Goal: Task Accomplishment & Management: Complete application form

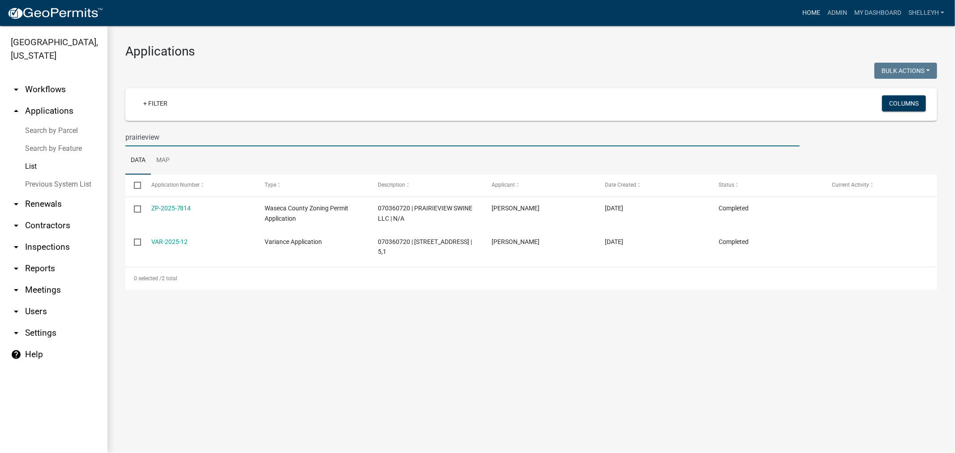
click at [814, 13] on link "Home" at bounding box center [811, 12] width 25 height 17
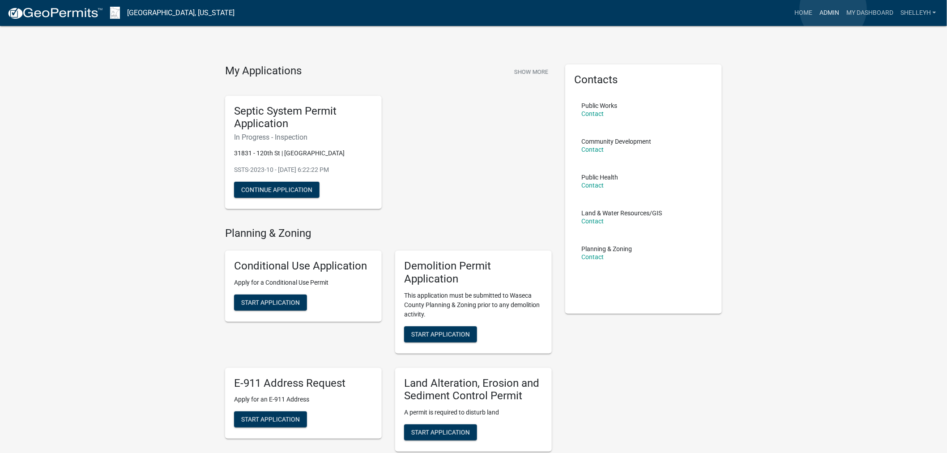
click at [834, 9] on link "Admin" at bounding box center [829, 12] width 27 height 17
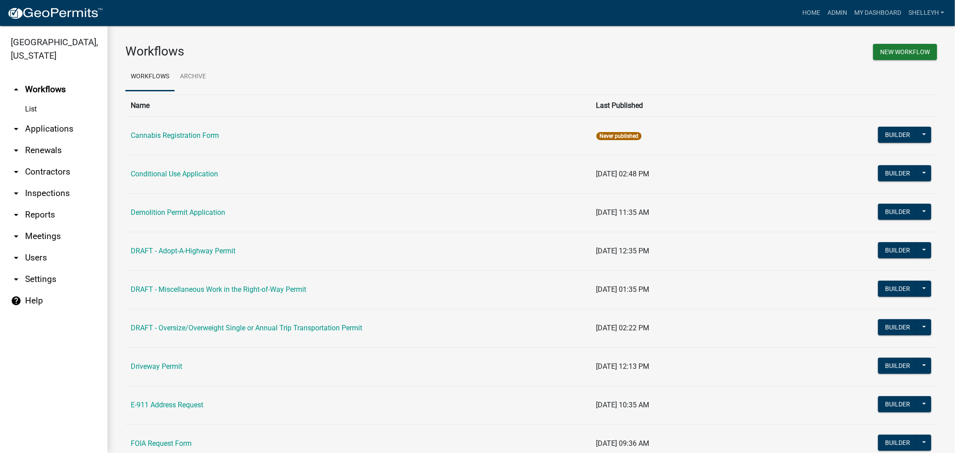
click at [47, 128] on link "arrow_drop_down Applications" at bounding box center [53, 128] width 107 height 21
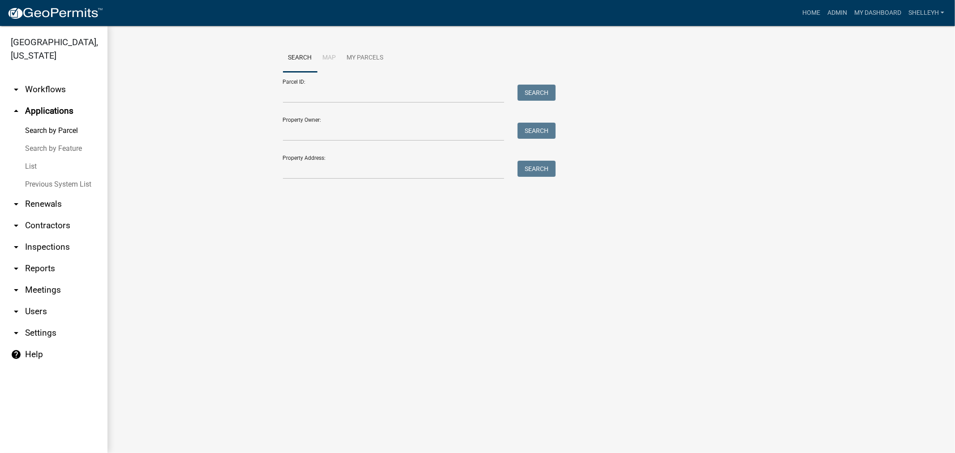
click at [27, 164] on link "List" at bounding box center [53, 167] width 107 height 18
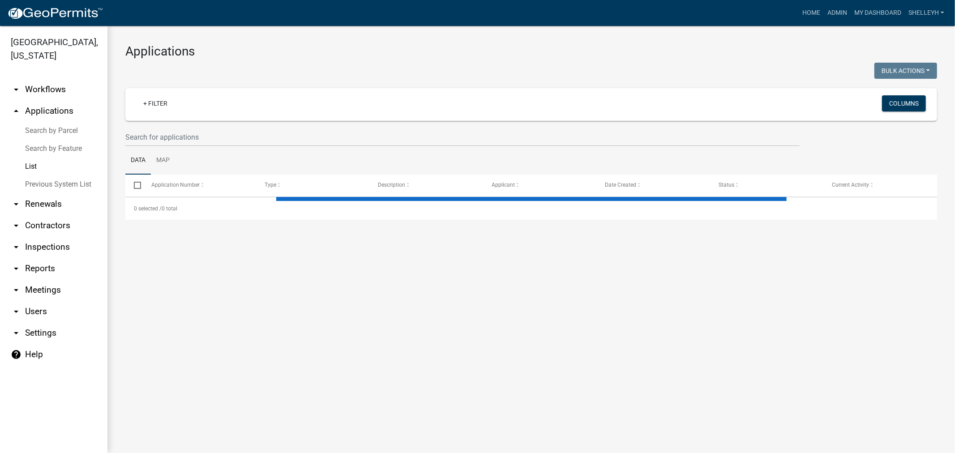
select select "1: 25"
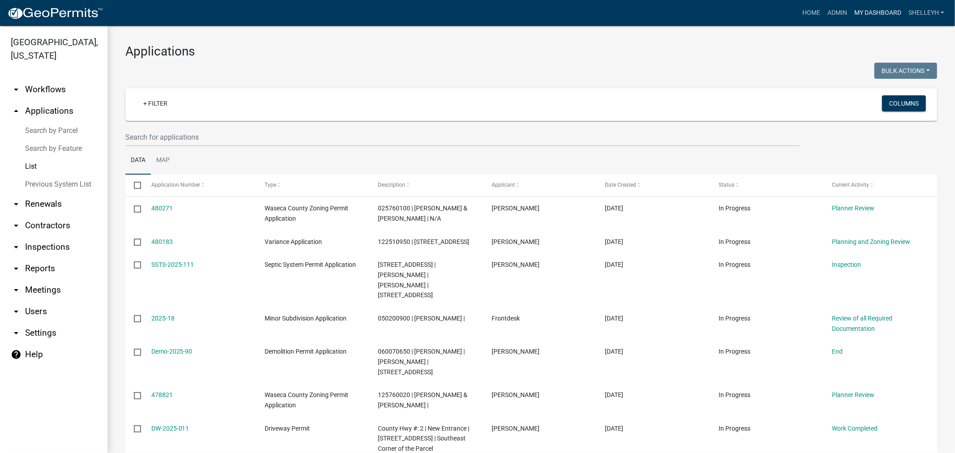
click at [887, 10] on link "My Dashboard" at bounding box center [878, 12] width 54 height 17
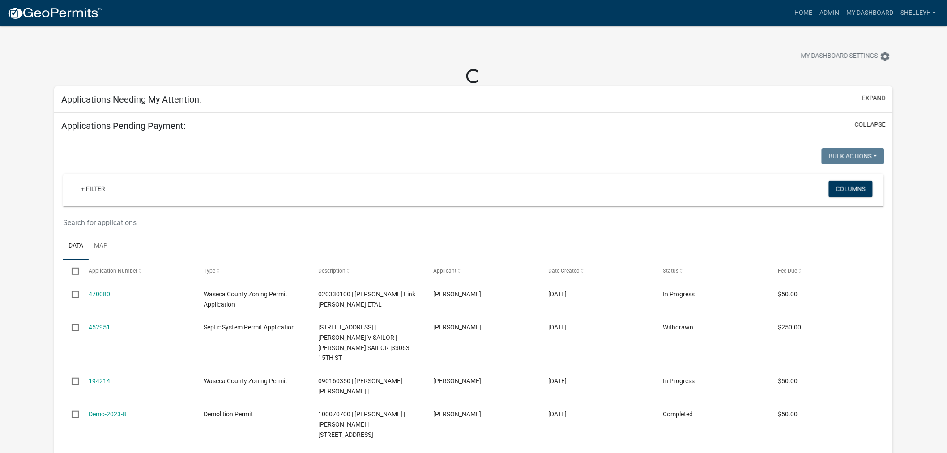
select select "2: 50"
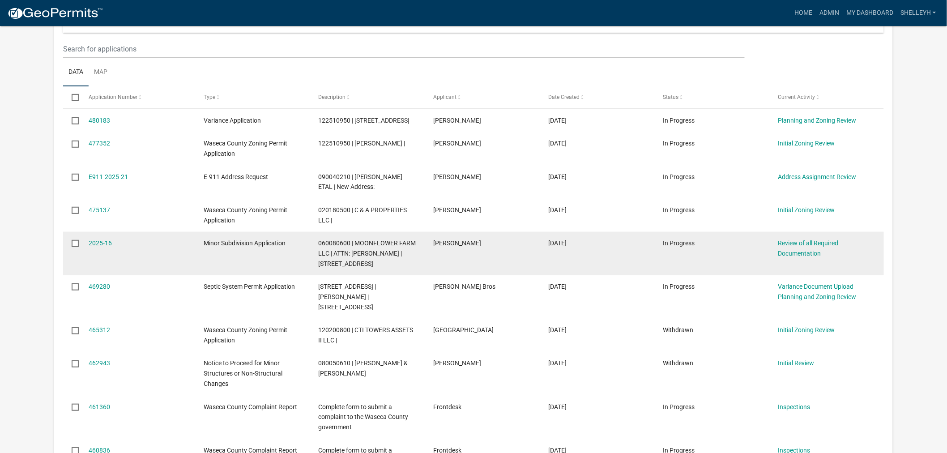
scroll to position [149, 0]
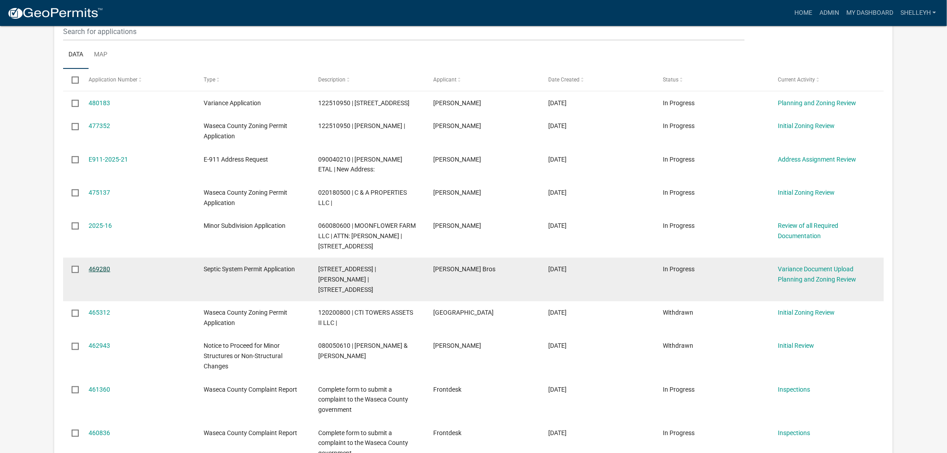
click at [103, 273] on link "469280" at bounding box center [99, 269] width 21 height 7
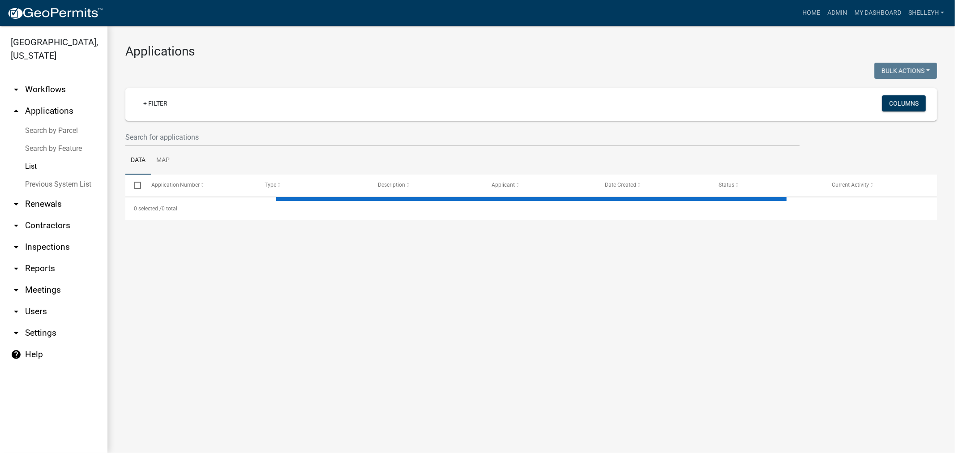
select select "1: 25"
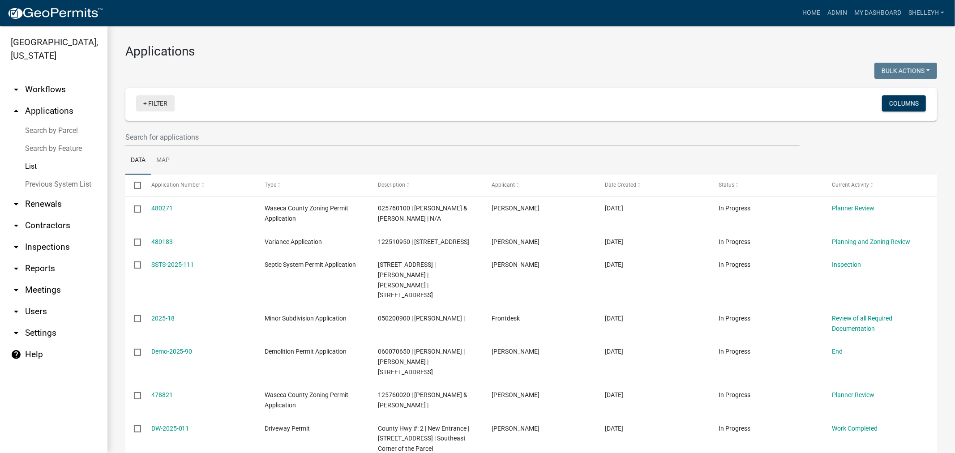
click at [168, 99] on link "+ Filter" at bounding box center [155, 103] width 39 height 16
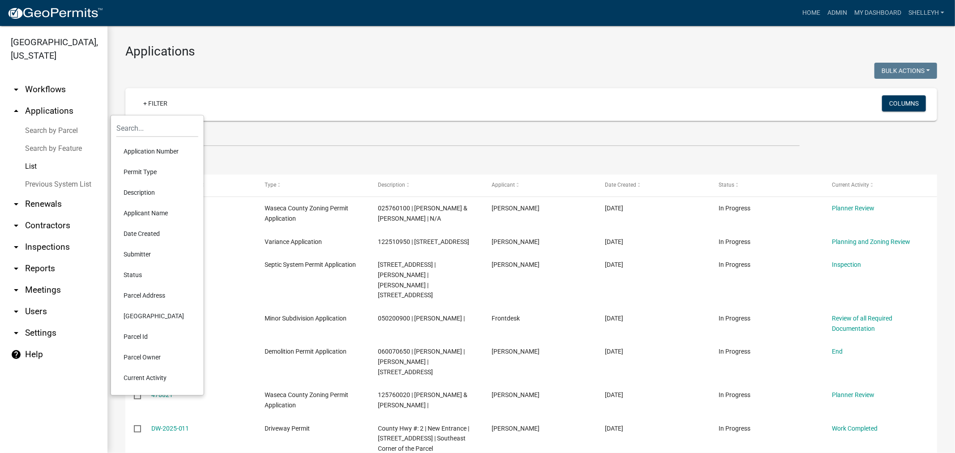
click at [145, 167] on li "Permit Type" at bounding box center [157, 172] width 82 height 21
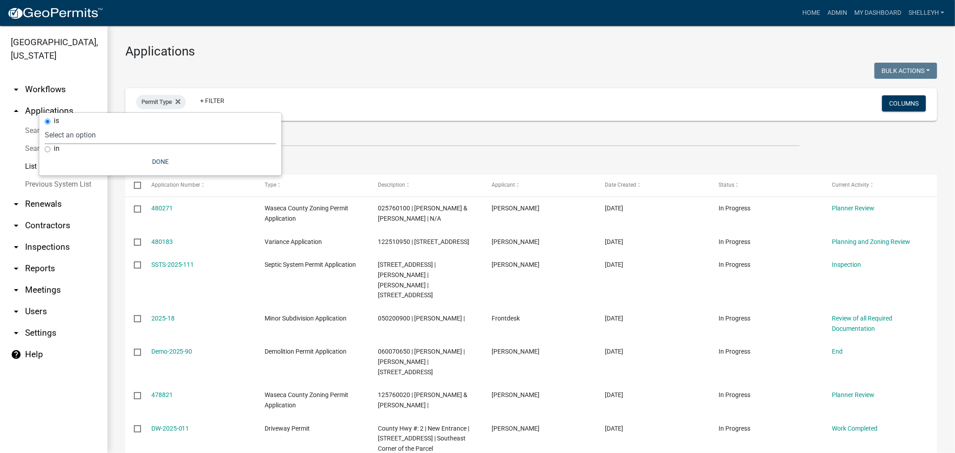
click at [85, 134] on select "Select an option Cannabis Registration Form Conditional Use Application Demolit…" at bounding box center [160, 135] width 231 height 18
select select "116006b2-af7b-4883-bf02-13ed1f1297bb"
click at [75, 126] on select "Select an option Cannabis Registration Form Conditional Use Application Demolit…" at bounding box center [160, 135] width 231 height 18
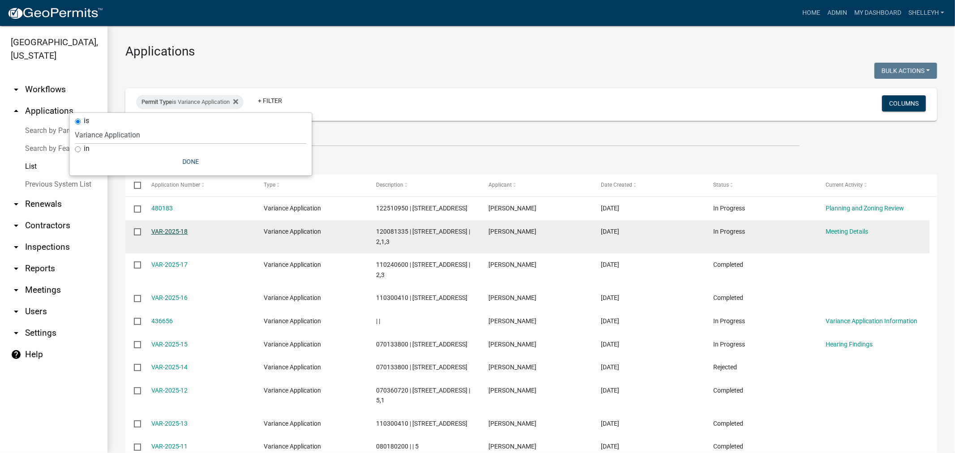
click at [160, 235] on link "VAR-2025-18" at bounding box center [169, 231] width 37 height 7
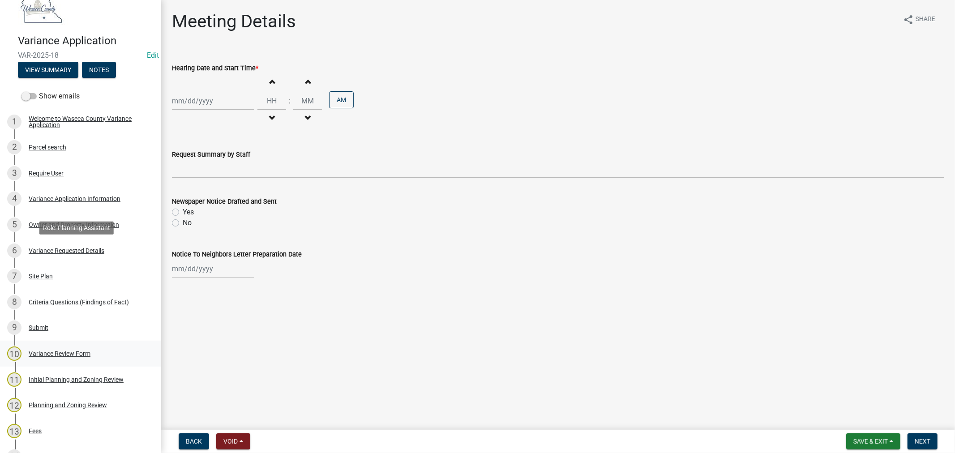
scroll to position [149, 0]
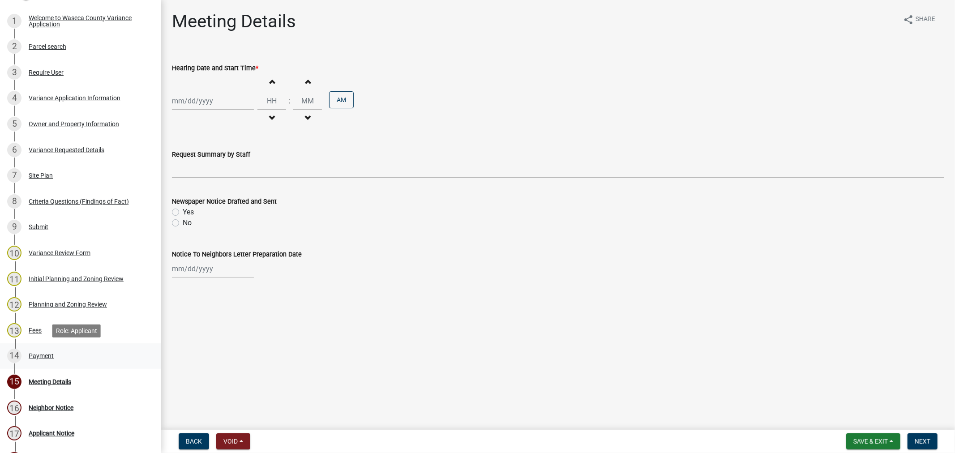
click at [39, 357] on div "Payment" at bounding box center [41, 356] width 25 height 6
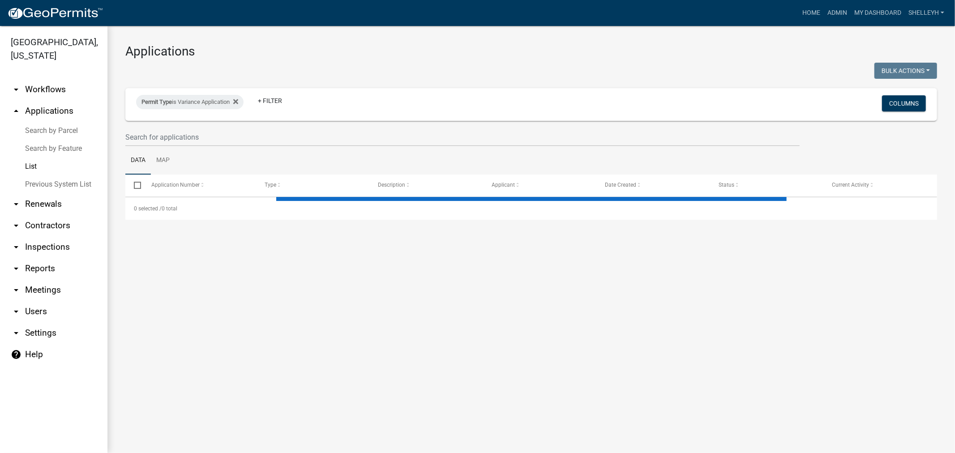
select select "1: 25"
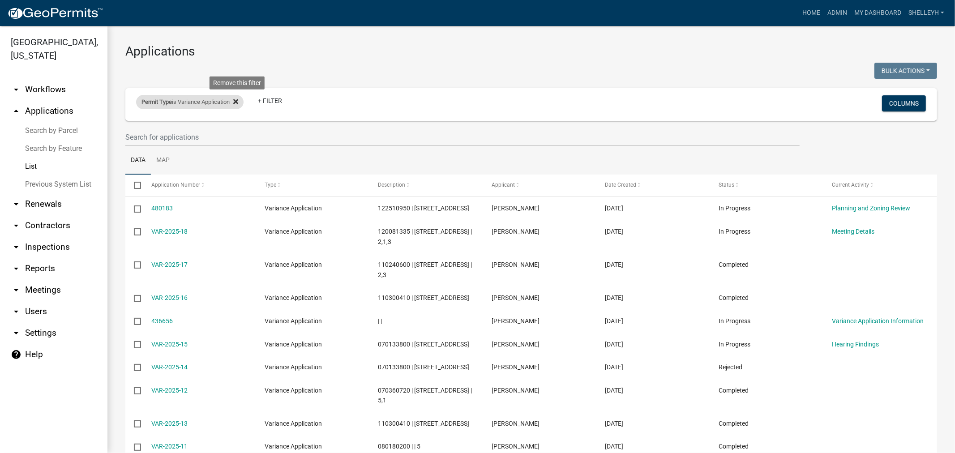
click at [238, 99] on icon at bounding box center [235, 101] width 5 height 7
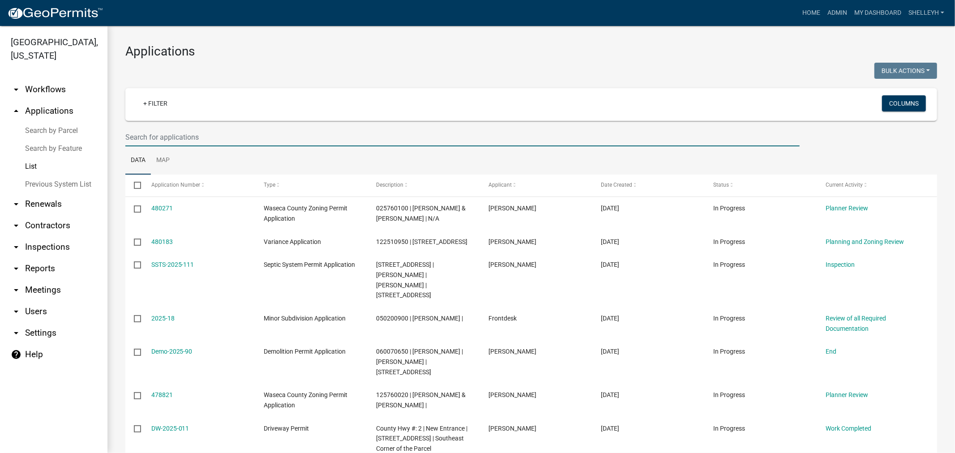
click at [169, 138] on input "text" at bounding box center [462, 137] width 674 height 18
type input "[PERSON_NAME]"
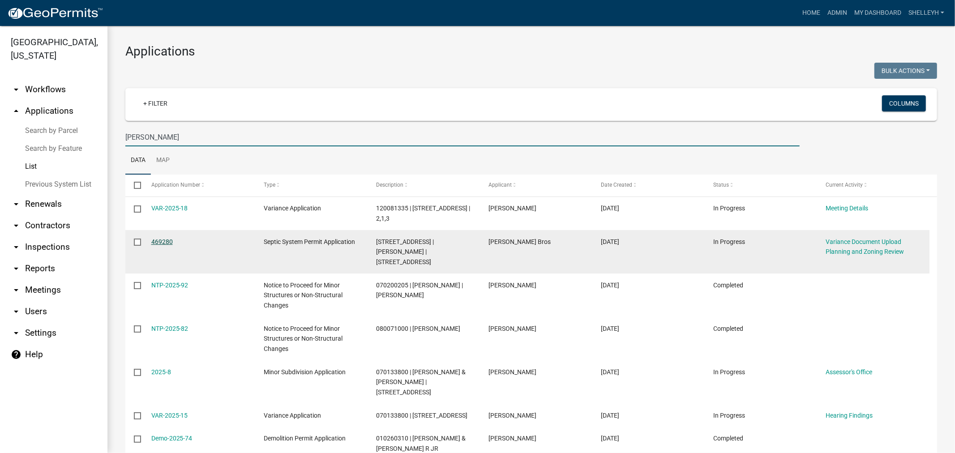
click at [160, 240] on link "469280" at bounding box center [161, 241] width 21 height 7
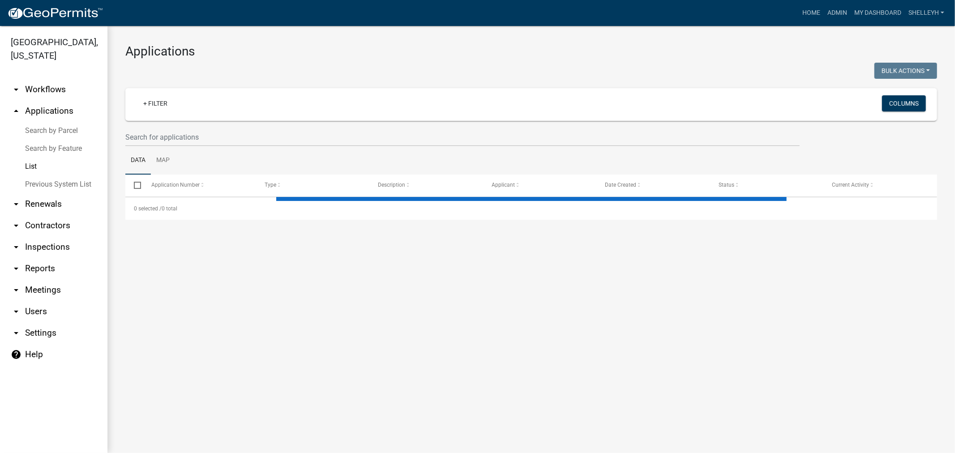
select select "1: 25"
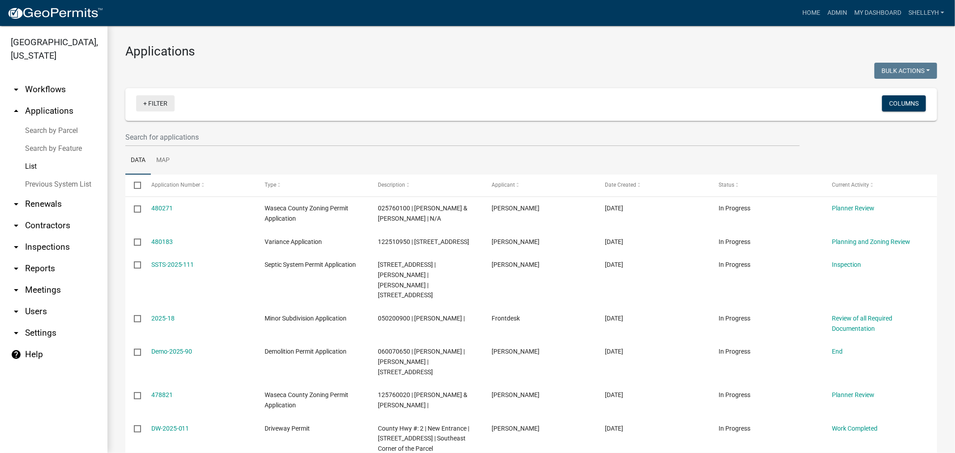
click at [166, 106] on link "+ Filter" at bounding box center [155, 103] width 39 height 16
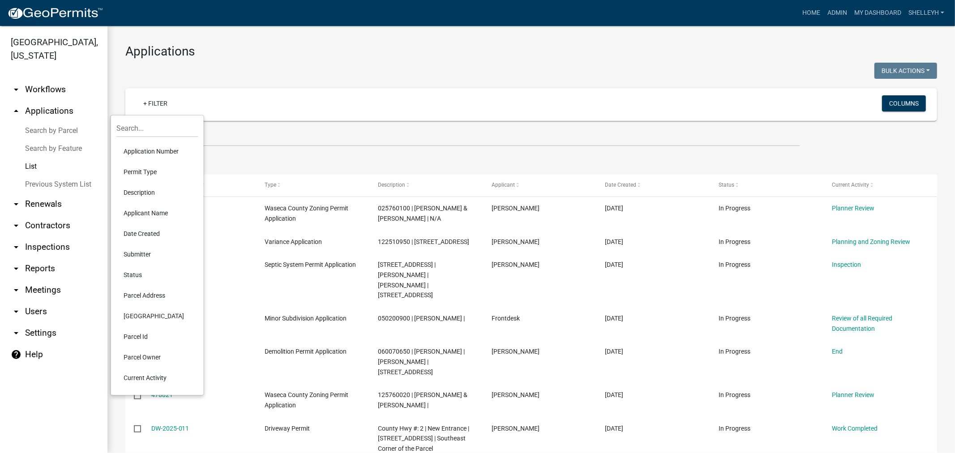
click at [142, 172] on li "Permit Type" at bounding box center [157, 172] width 82 height 21
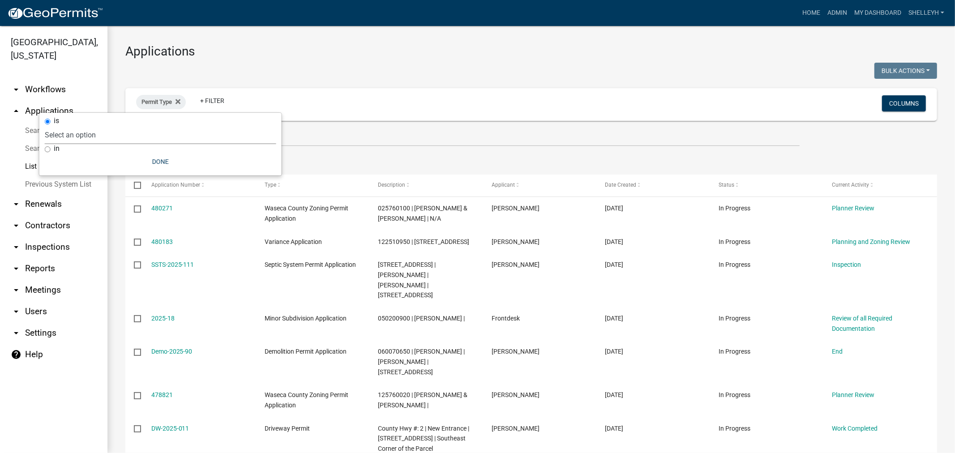
click at [92, 131] on select "Select an option Cannabis Registration Form Conditional Use Application Demolit…" at bounding box center [160, 135] width 231 height 18
select select "81e1ffbc-42bd-41ca-be31-d1ae0ed87e88"
click at [91, 126] on select "Select an option Cannabis Registration Form Conditional Use Application Demolit…" at bounding box center [160, 135] width 231 height 18
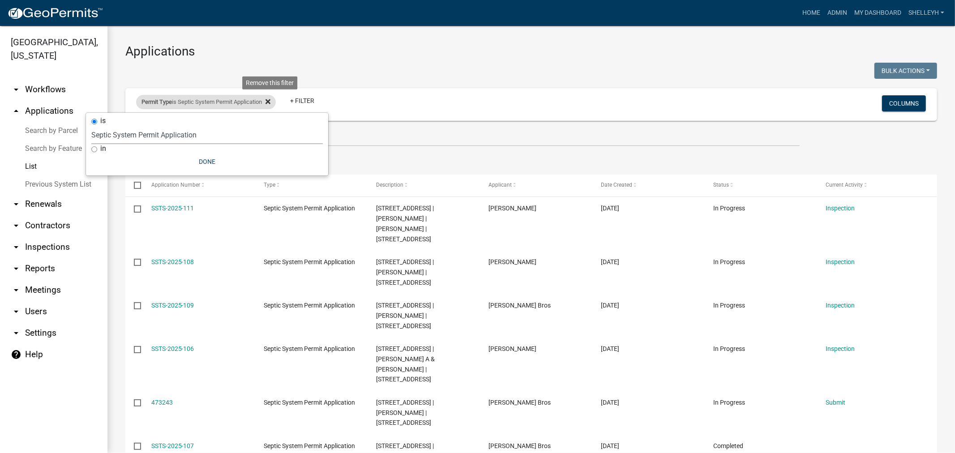
click at [270, 100] on icon at bounding box center [268, 101] width 5 height 5
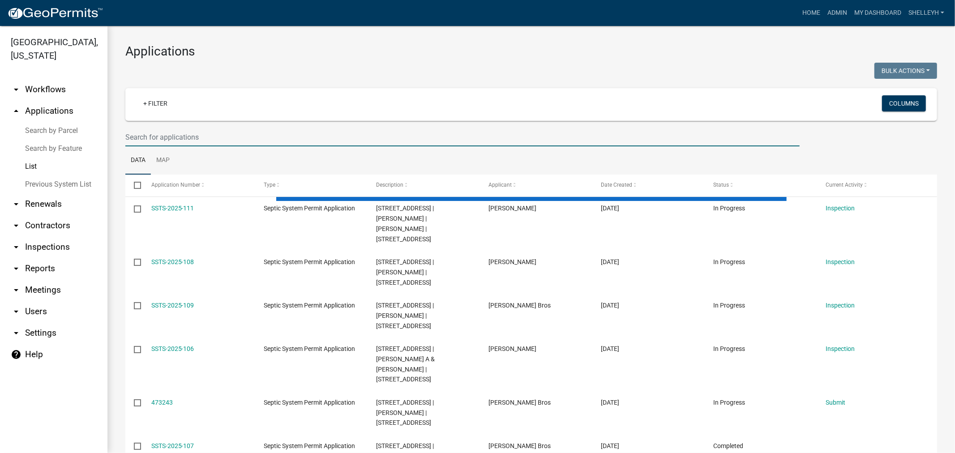
click at [176, 135] on input "text" at bounding box center [462, 137] width 674 height 18
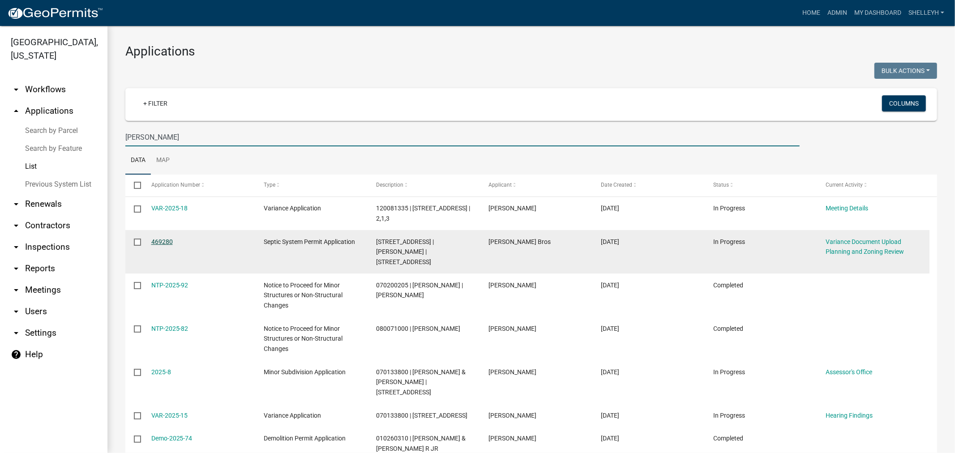
type input "[PERSON_NAME]"
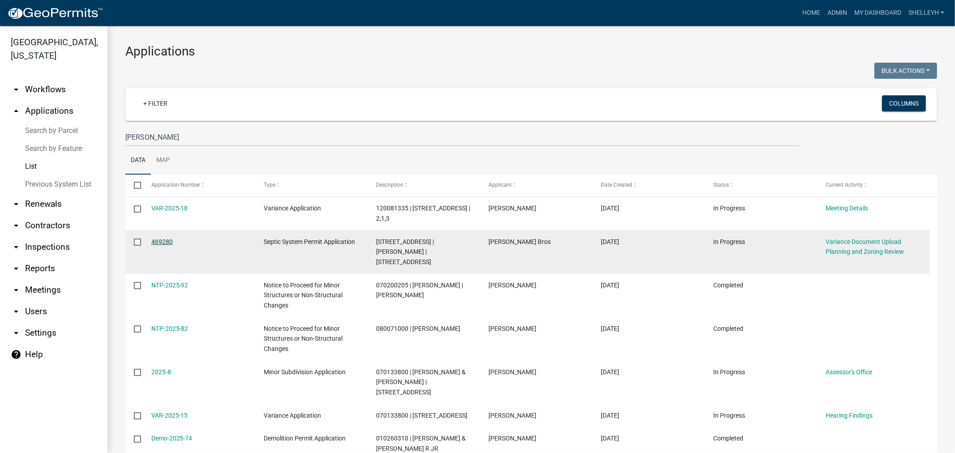
click at [166, 240] on link "469280" at bounding box center [161, 241] width 21 height 7
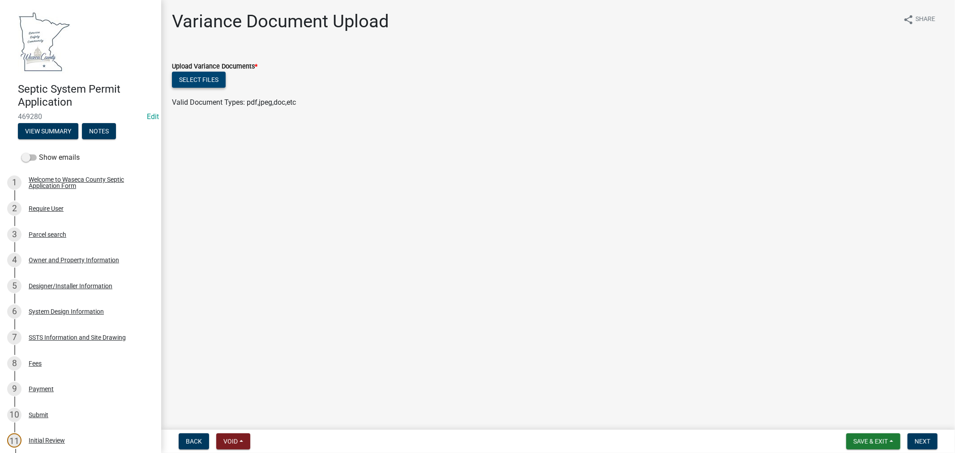
click at [193, 78] on button "Select files" at bounding box center [199, 80] width 54 height 16
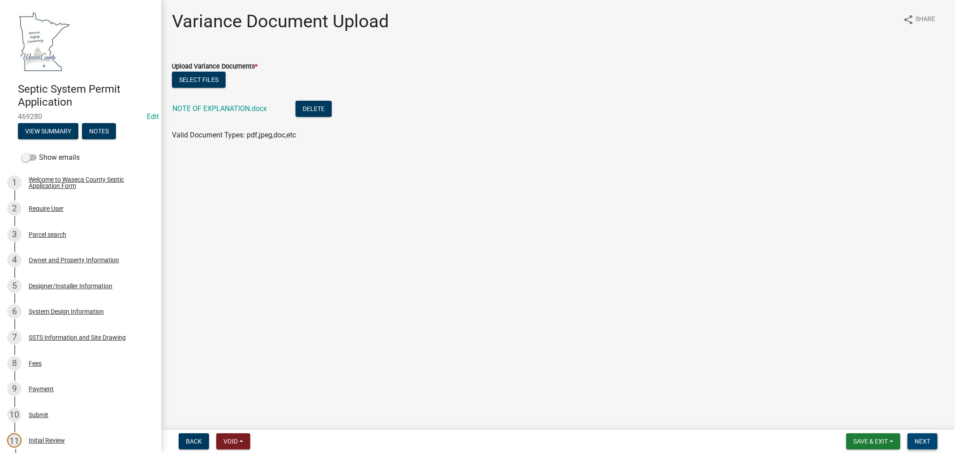
click at [921, 440] on span "Next" at bounding box center [923, 441] width 16 height 7
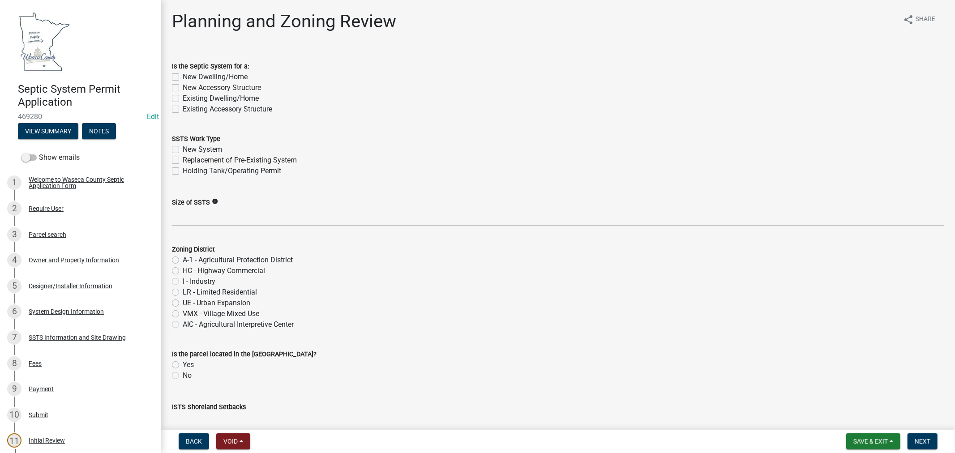
click at [183, 96] on label "Existing Dwelling/Home" at bounding box center [221, 98] width 76 height 11
click at [183, 96] on input "Existing Dwelling/Home" at bounding box center [186, 96] width 6 height 6
checkbox input "true"
checkbox input "false"
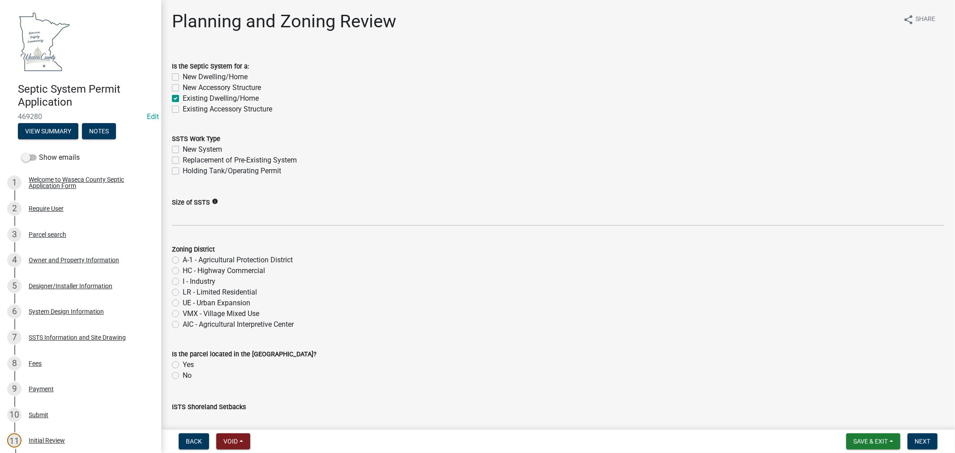
checkbox input "true"
checkbox input "false"
click at [183, 158] on label "Replacement of Pre-Existing System" at bounding box center [240, 160] width 114 height 11
click at [183, 158] on input "Replacement of Pre-Existing System" at bounding box center [186, 158] width 6 height 6
checkbox input "true"
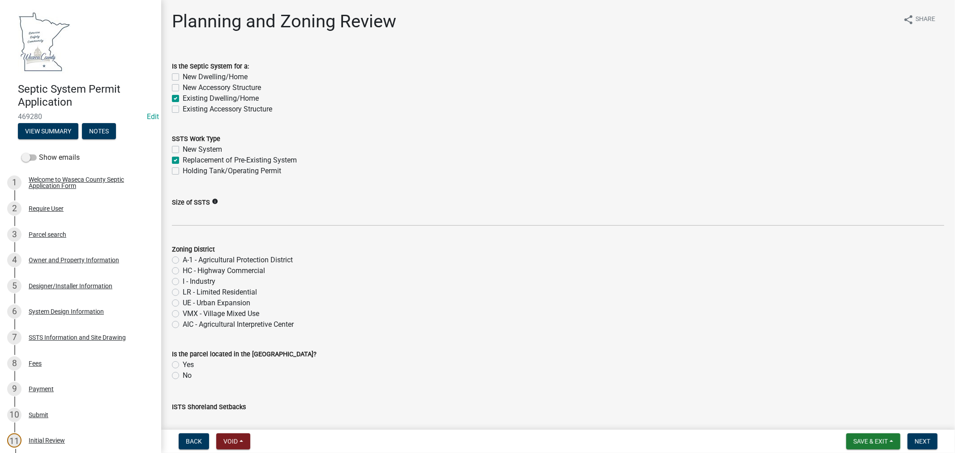
checkbox input "false"
checkbox input "true"
checkbox input "false"
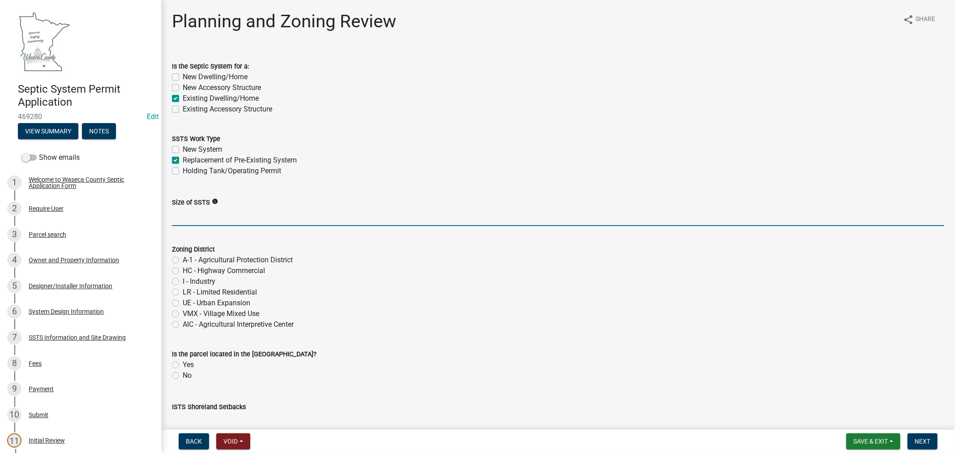
click at [198, 210] on input "Size of SSTS" at bounding box center [558, 217] width 772 height 18
paste input "450gpd/3bed"
type input "450gpd/3bed"
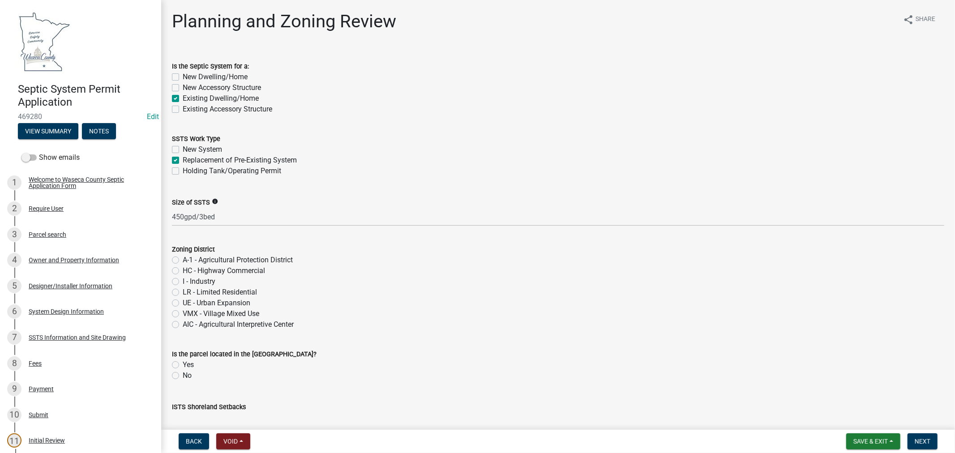
click at [183, 293] on label "LR - Limited Residential" at bounding box center [220, 292] width 74 height 11
click at [183, 293] on input "LR - Limited Residential" at bounding box center [186, 290] width 6 height 6
radio input "true"
click at [183, 364] on label "Yes" at bounding box center [188, 365] width 11 height 11
click at [183, 364] on input "Yes" at bounding box center [186, 363] width 6 height 6
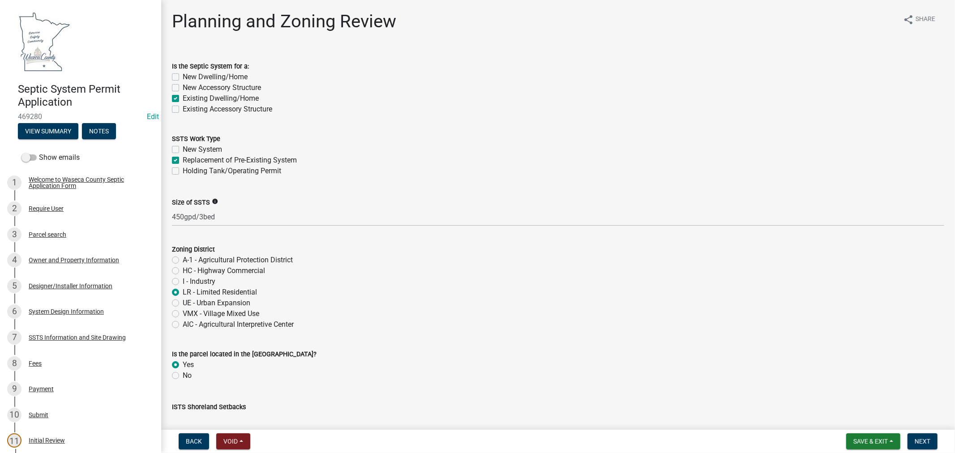
radio input "true"
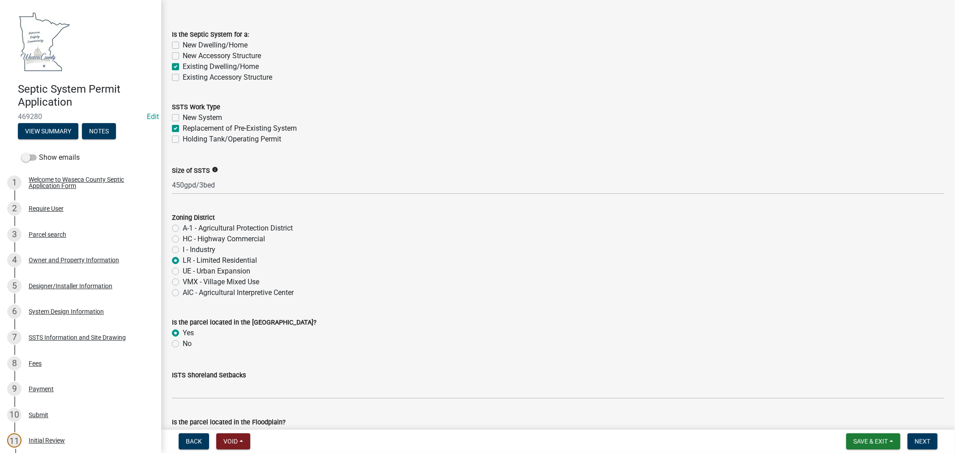
scroll to position [50, 0]
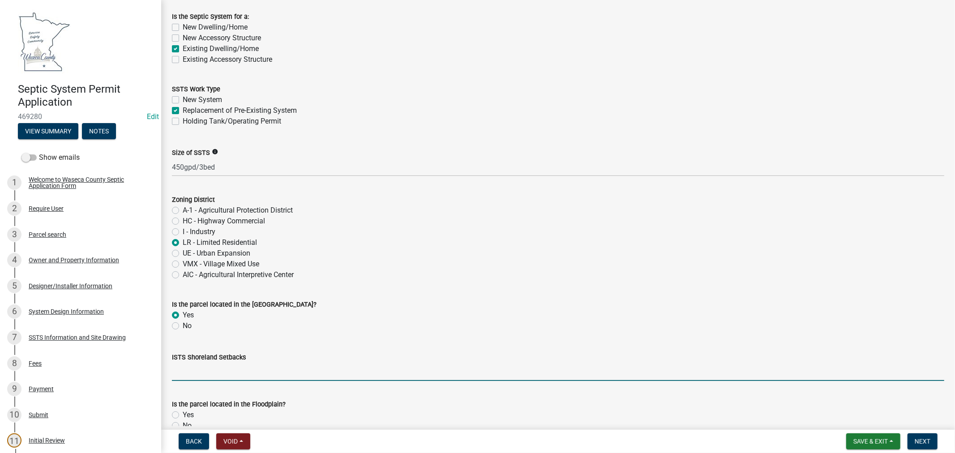
click at [211, 367] on input "ISTS Shoreland Setbacks" at bounding box center [558, 372] width 772 height 18
paste input "General Development Lake = 50 ft"
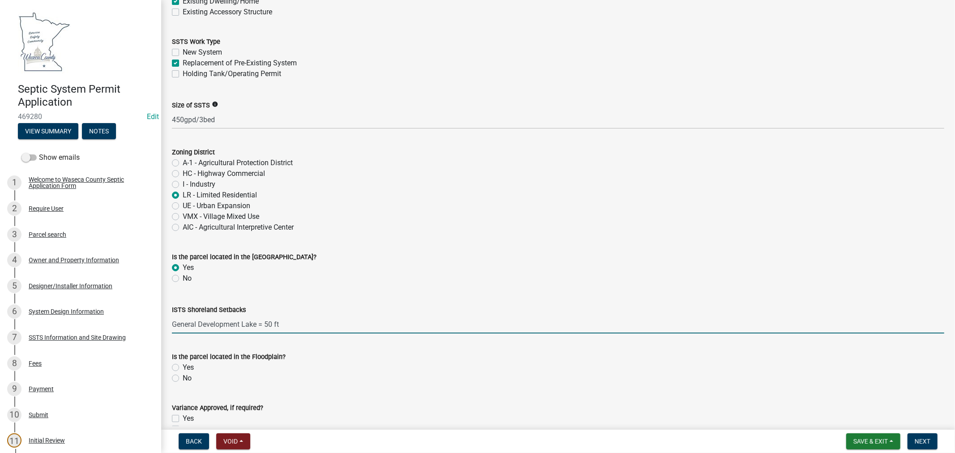
scroll to position [99, 0]
type input "General Development Lake = 50 ft"
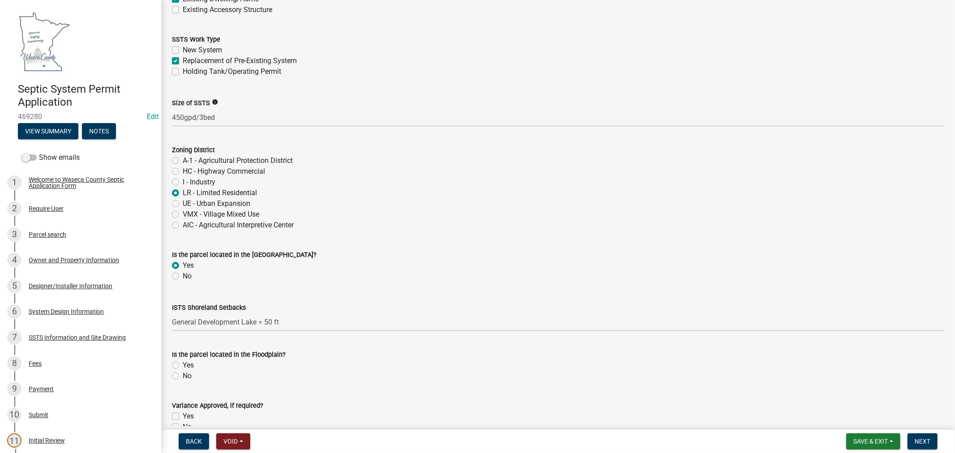
click at [183, 375] on label "No" at bounding box center [187, 376] width 9 height 11
click at [183, 375] on input "No" at bounding box center [186, 374] width 6 height 6
radio input "true"
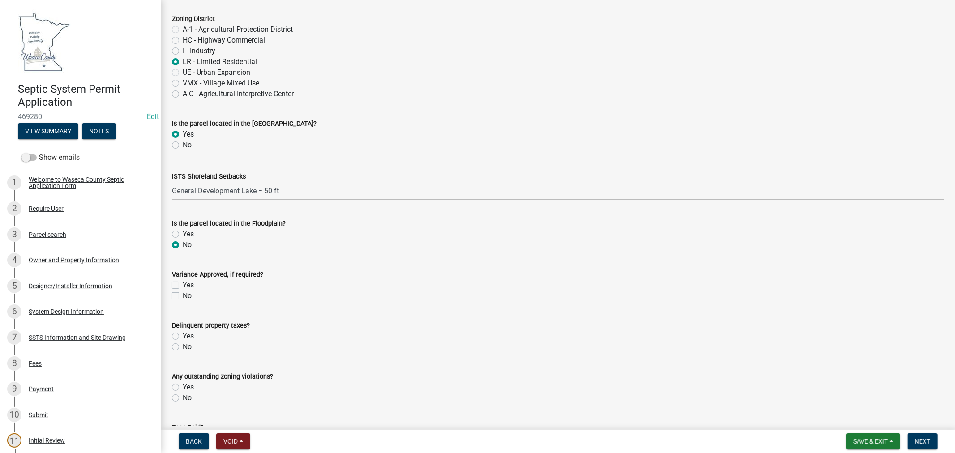
scroll to position [248, 0]
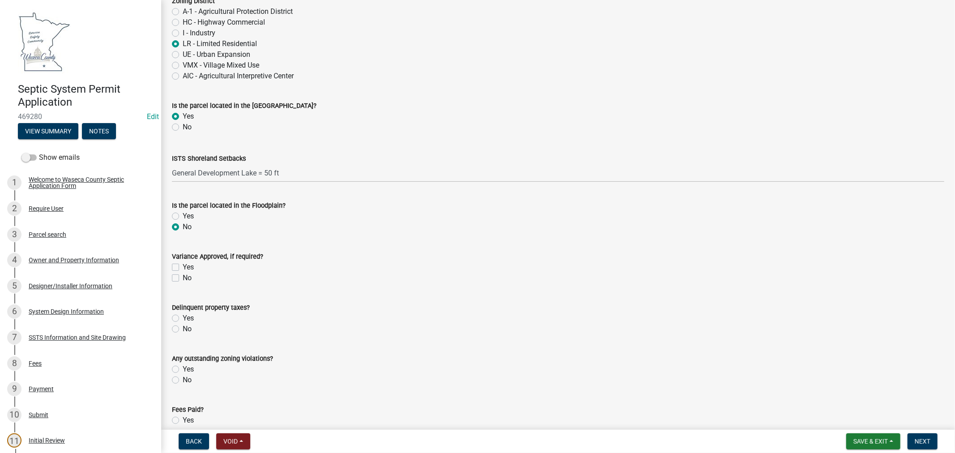
click at [183, 330] on label "No" at bounding box center [187, 329] width 9 height 11
click at [183, 330] on input "No" at bounding box center [186, 327] width 6 height 6
radio input "true"
click at [183, 383] on label "No" at bounding box center [187, 380] width 9 height 11
click at [183, 381] on input "No" at bounding box center [186, 378] width 6 height 6
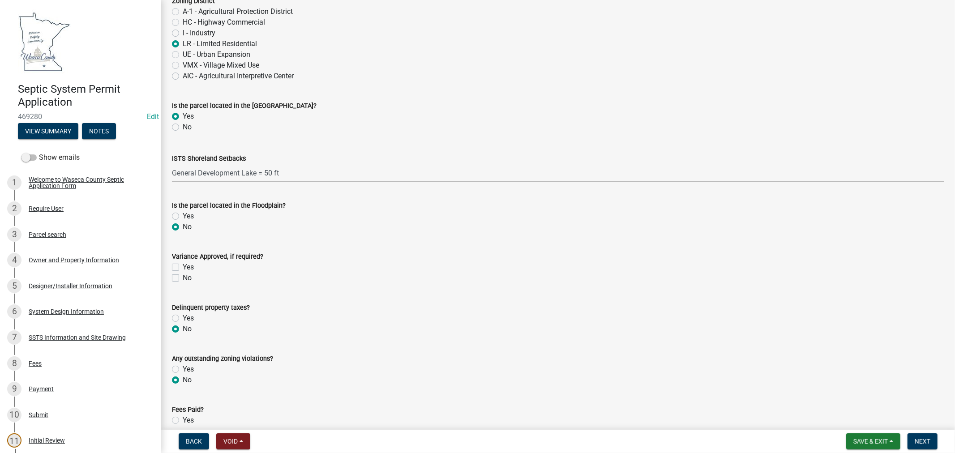
radio input "true"
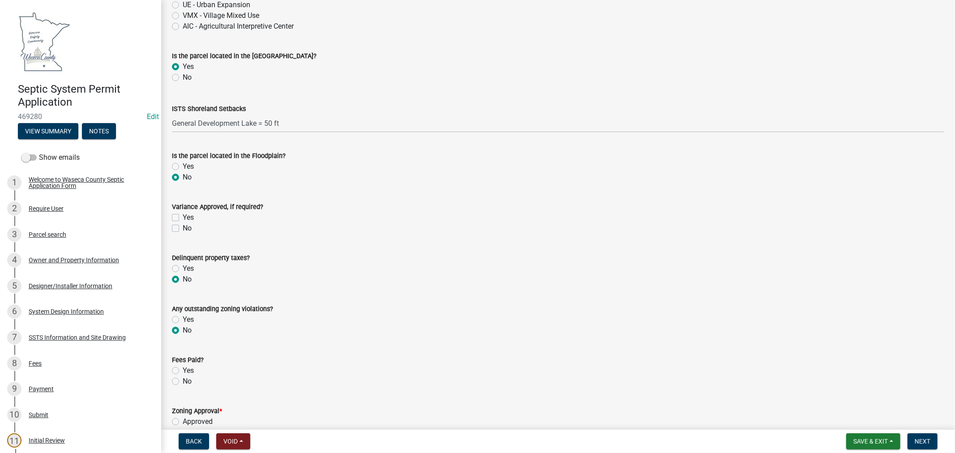
click at [183, 372] on label "Yes" at bounding box center [188, 370] width 11 height 11
click at [183, 371] on input "Yes" at bounding box center [186, 368] width 6 height 6
radio input "true"
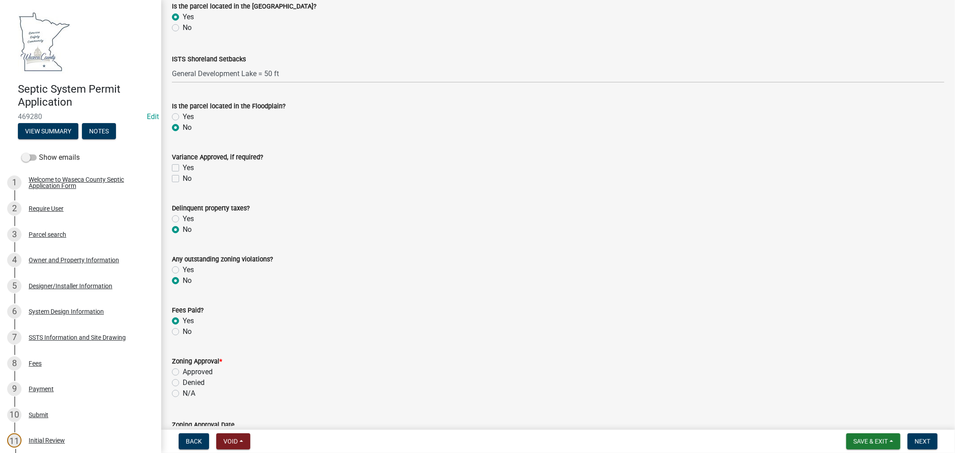
scroll to position [398, 0]
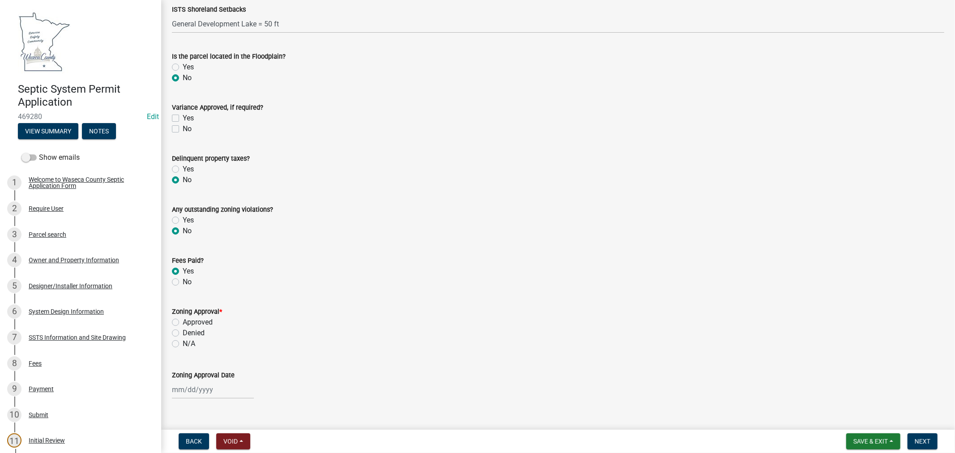
click at [183, 319] on label "Approved" at bounding box center [198, 322] width 30 height 11
click at [183, 319] on input "Approved" at bounding box center [186, 320] width 6 height 6
radio input "true"
select select "9"
select select "2025"
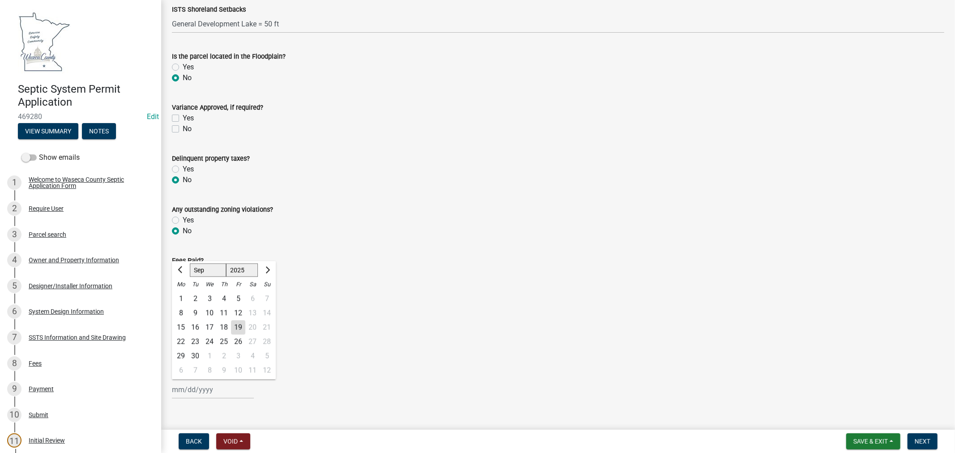
click at [192, 387] on div "[PERSON_NAME] Feb Mar Apr [PERSON_NAME][DATE] Oct Nov [DATE] 1526 1527 1528 152…" at bounding box center [213, 390] width 82 height 18
click at [236, 325] on div "19" at bounding box center [238, 328] width 14 height 14
type input "[DATE]"
click at [920, 441] on span "Next" at bounding box center [923, 441] width 16 height 7
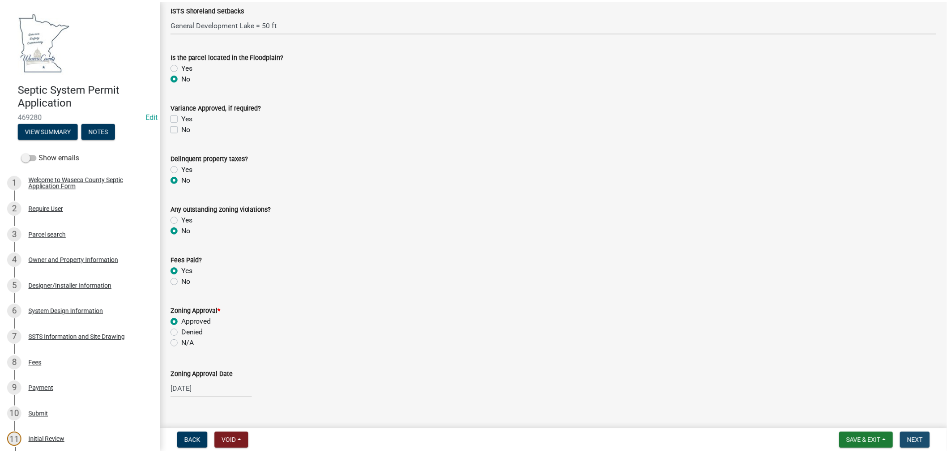
scroll to position [0, 0]
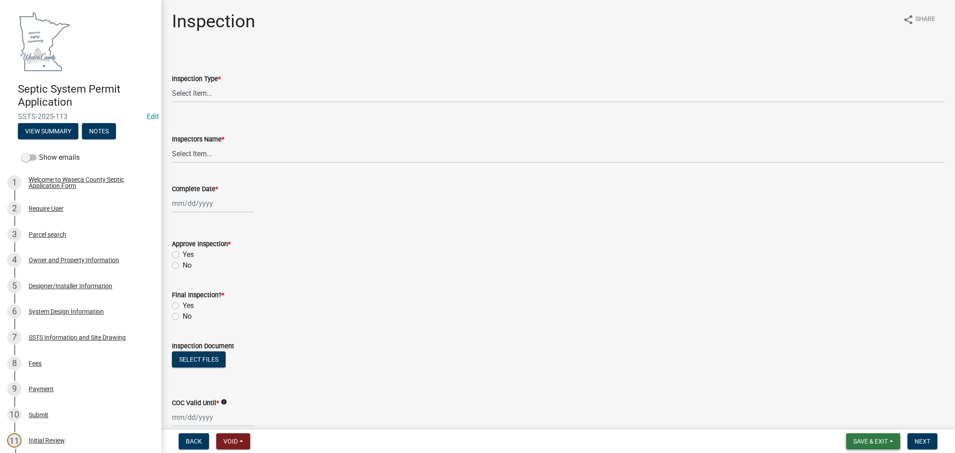
click at [875, 442] on span "Save & Exit" at bounding box center [870, 441] width 34 height 7
click at [864, 420] on button "Save & Exit" at bounding box center [865, 417] width 72 height 21
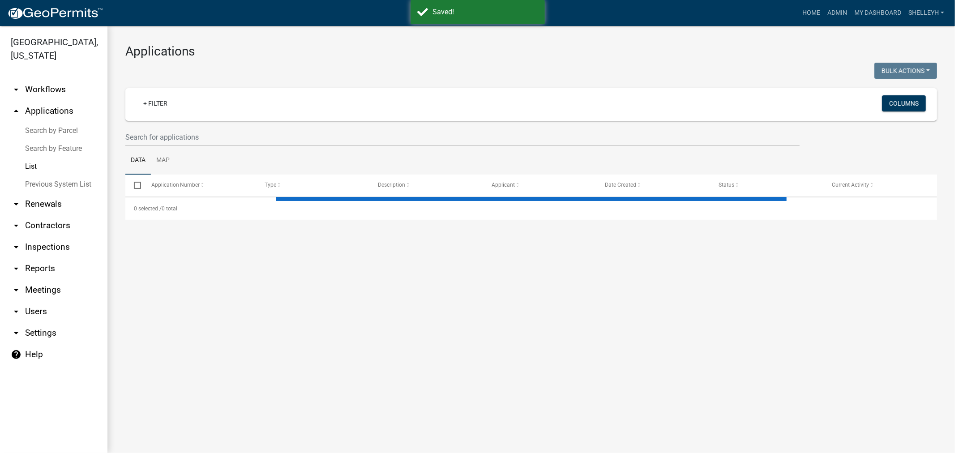
select select "1: 25"
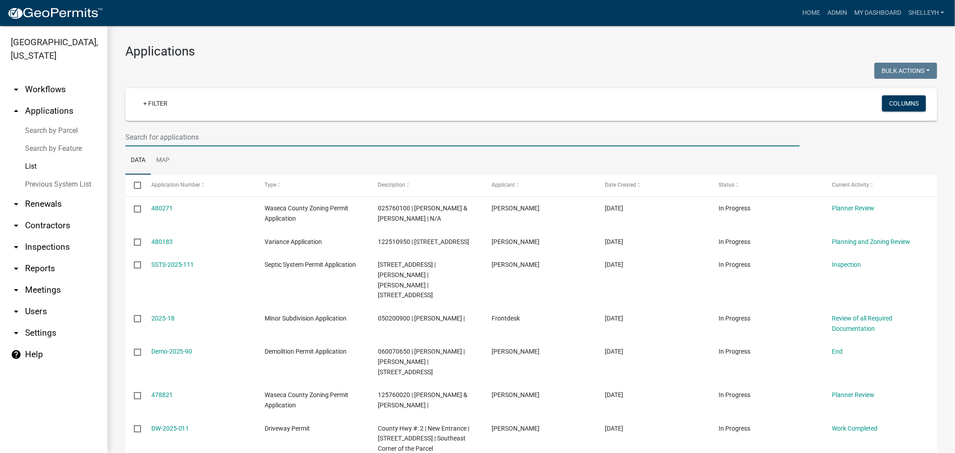
click at [146, 138] on input "text" at bounding box center [462, 137] width 674 height 18
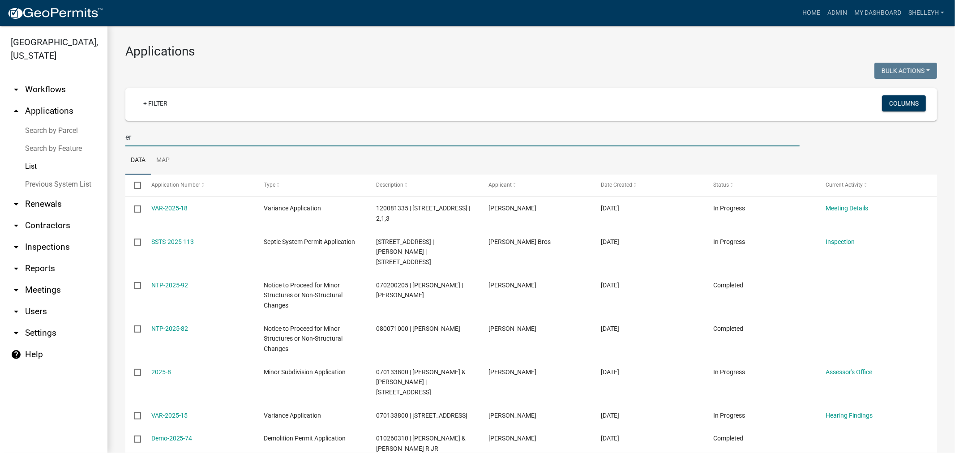
type input "e"
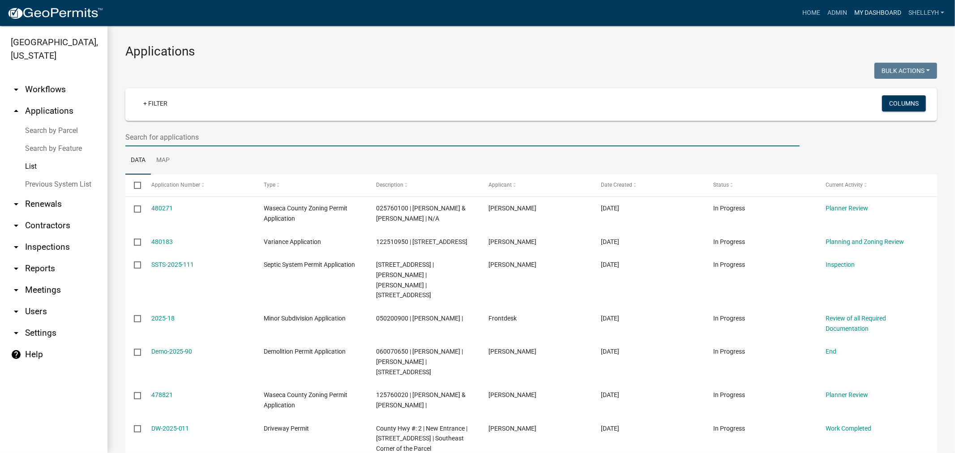
click at [882, 14] on link "My Dashboard" at bounding box center [878, 12] width 54 height 17
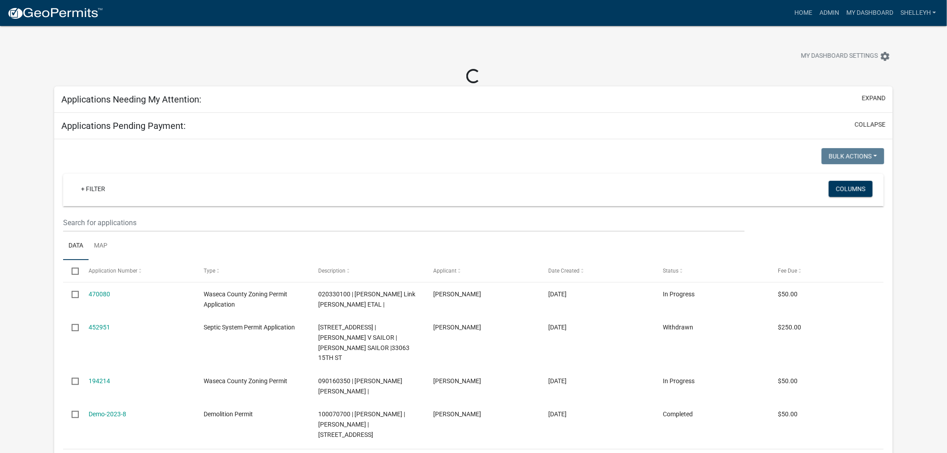
select select "2: 50"
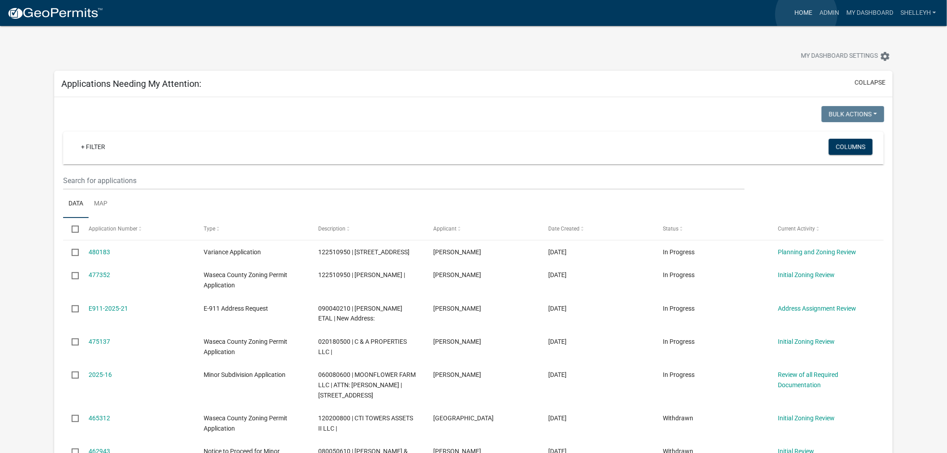
click at [807, 14] on link "Home" at bounding box center [803, 12] width 25 height 17
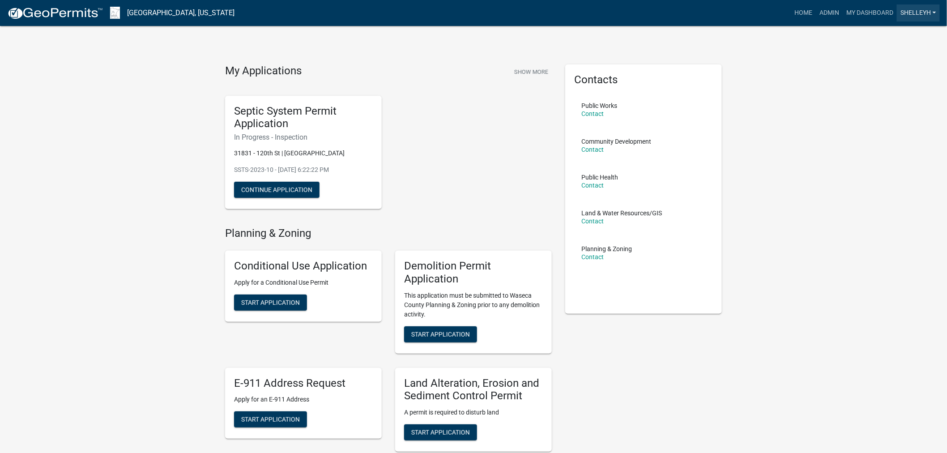
click at [923, 14] on link "shelleyh" at bounding box center [918, 12] width 43 height 17
click at [896, 91] on link "Logout" at bounding box center [905, 87] width 72 height 21
